Goal: Information Seeking & Learning: Learn about a topic

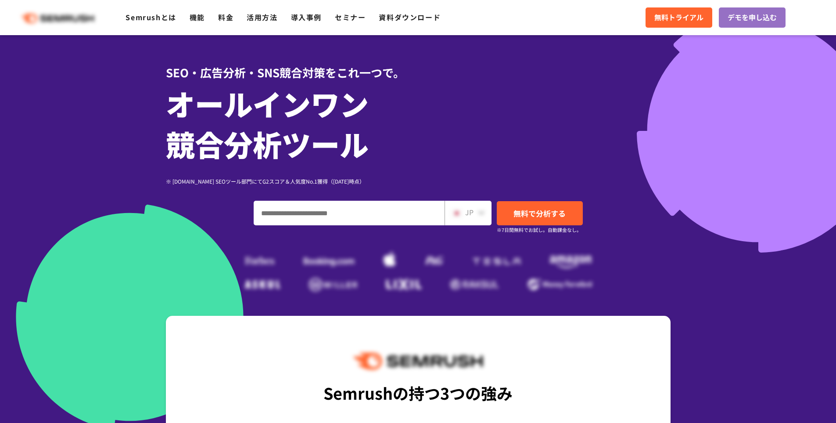
scroll to position [44, 0]
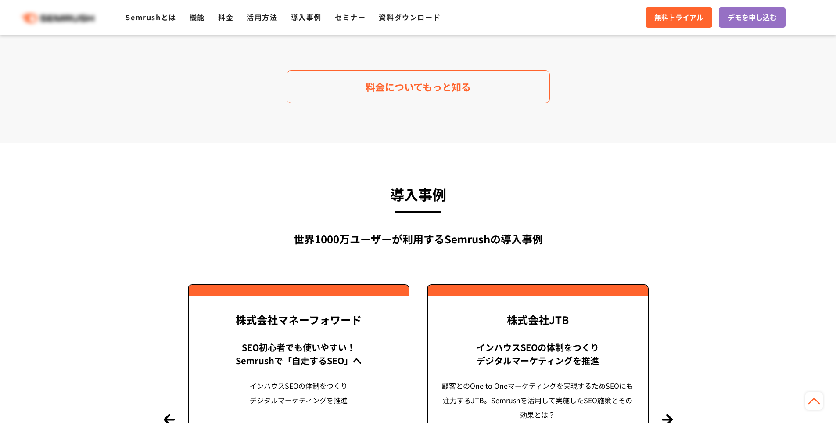
scroll to position [2019, 0]
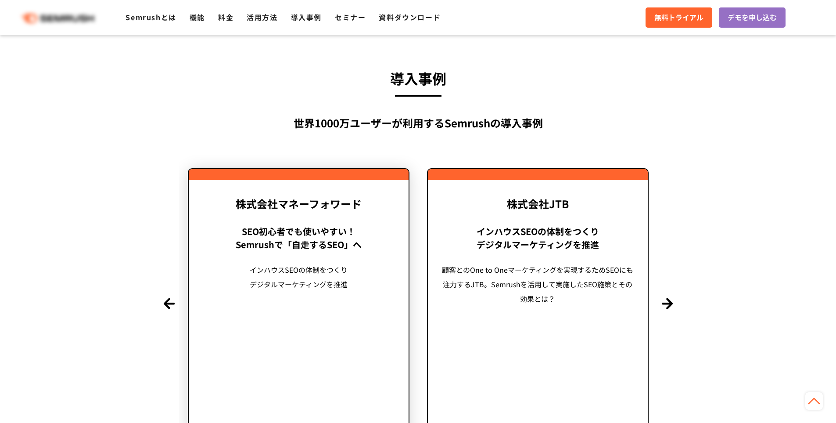
click at [367, 221] on link "株式会社マネーフォワード SEO初心者でも使いやすい！ Semrushで「自走するSEO」へ インハウスSEOの体制をつくり デジタルマーケティングを推進" at bounding box center [299, 303] width 222 height 270
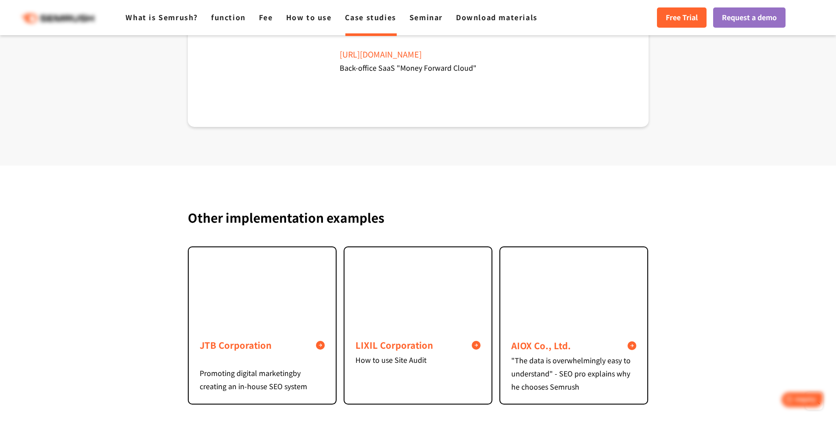
scroll to position [3480, 0]
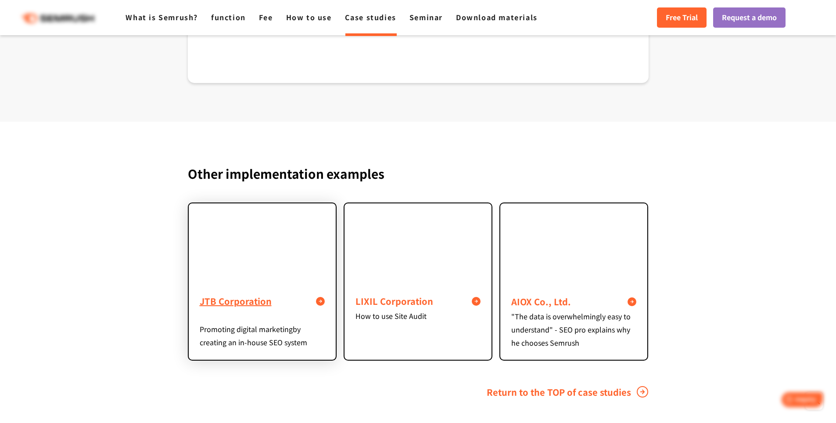
click at [273, 261] on div at bounding box center [262, 242] width 147 height 79
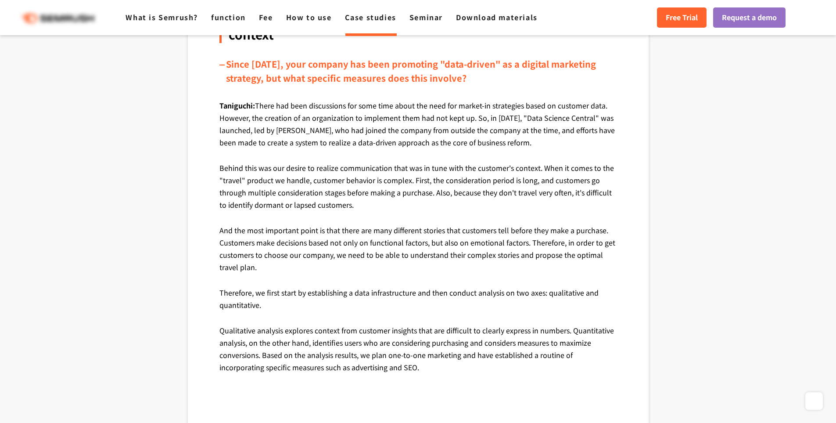
scroll to position [527, 0]
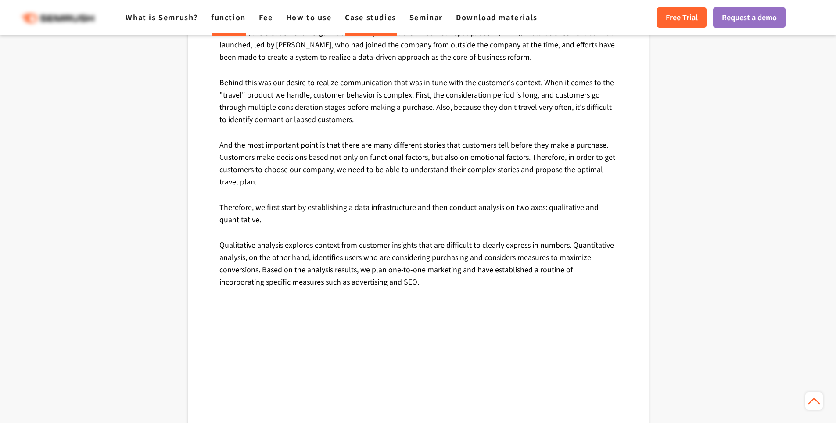
click at [237, 18] on font "function" at bounding box center [228, 17] width 35 height 11
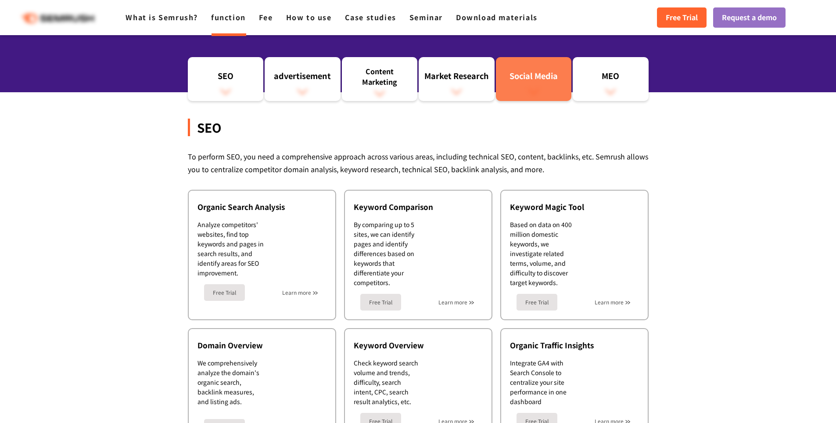
scroll to position [132, 0]
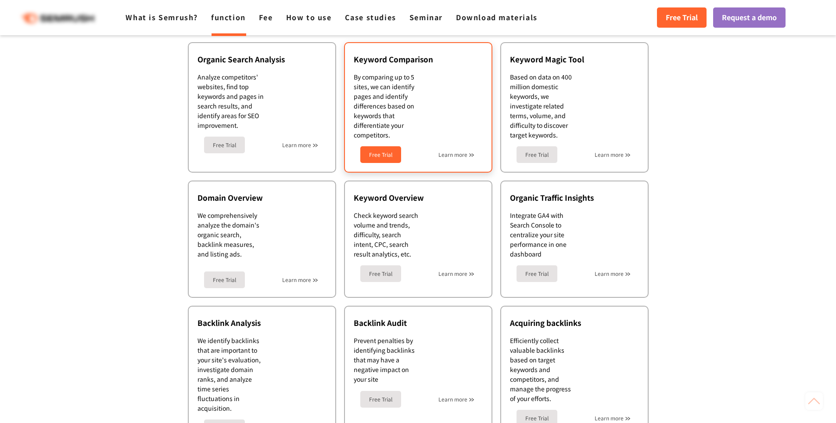
scroll to position [263, 0]
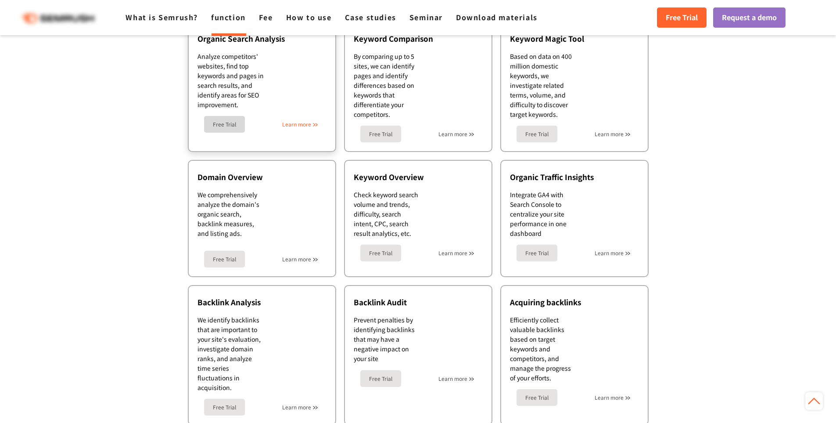
click at [308, 126] on font "Learn more" at bounding box center [296, 123] width 29 height 7
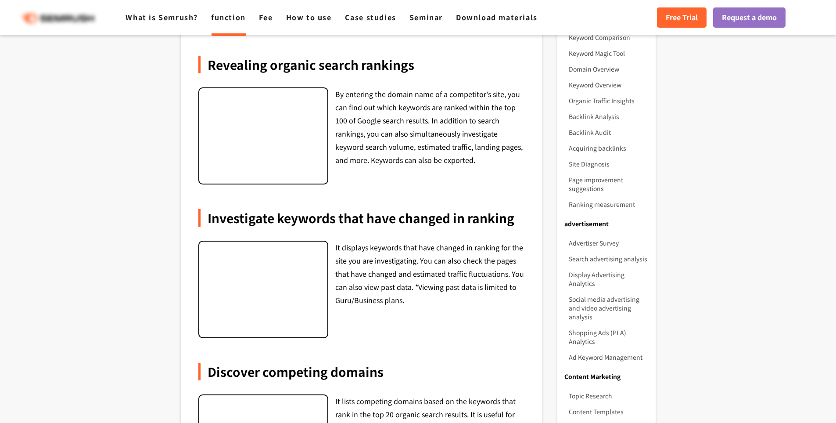
click at [280, 148] on div at bounding box center [263, 135] width 130 height 97
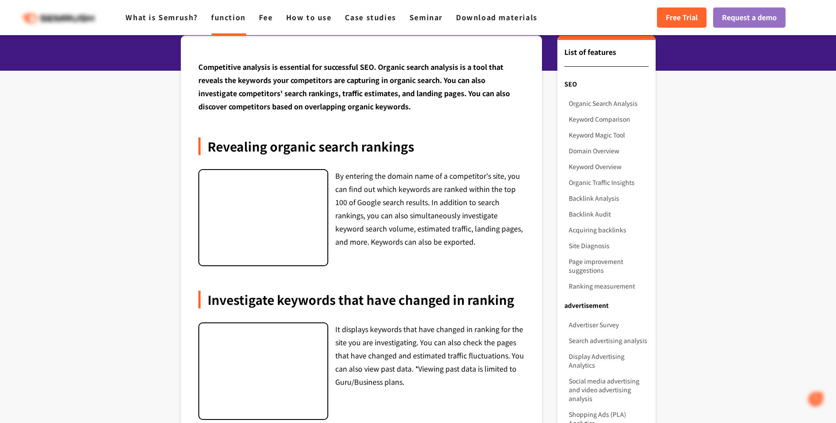
scroll to position [88, 0]
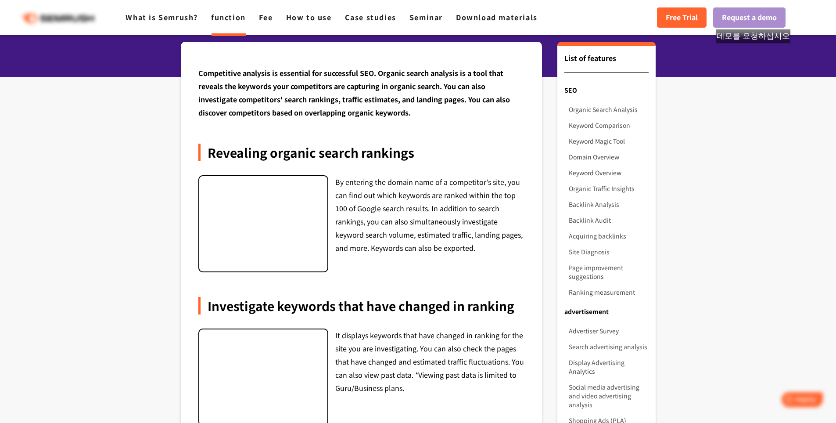
click at [757, 21] on font "Request a demo" at bounding box center [749, 17] width 55 height 11
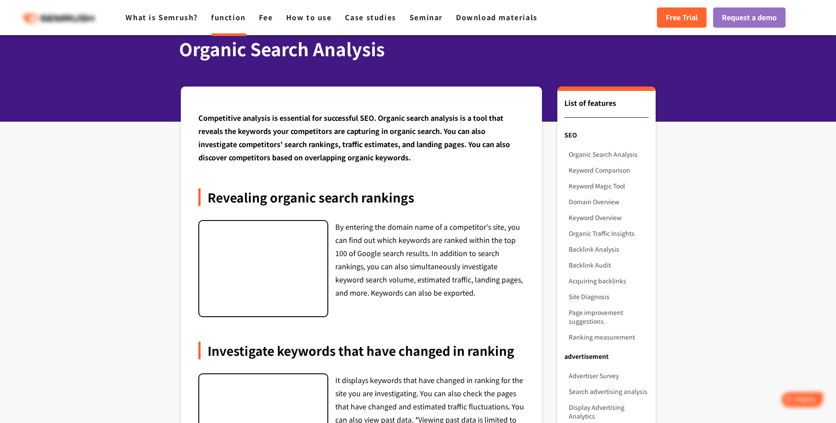
scroll to position [0, 0]
